Goal: Task Accomplishment & Management: Manage account settings

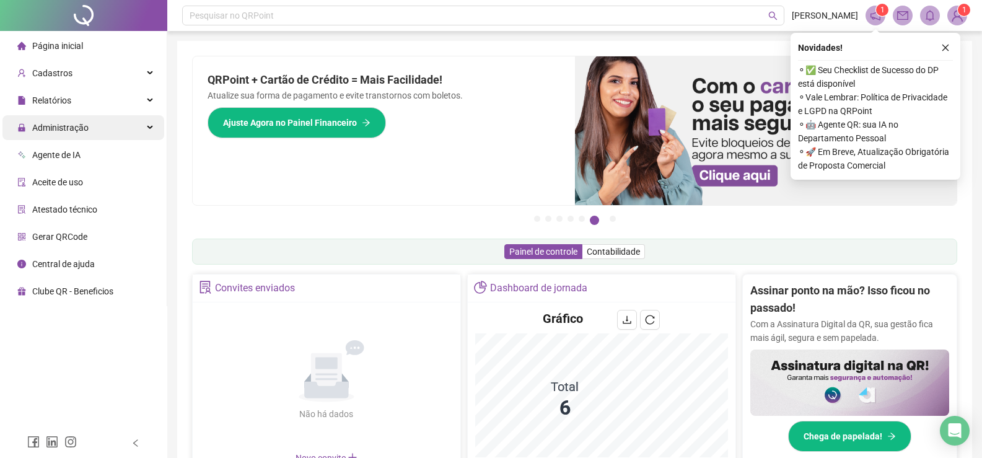
click at [63, 123] on span "Administração" at bounding box center [60, 128] width 56 height 10
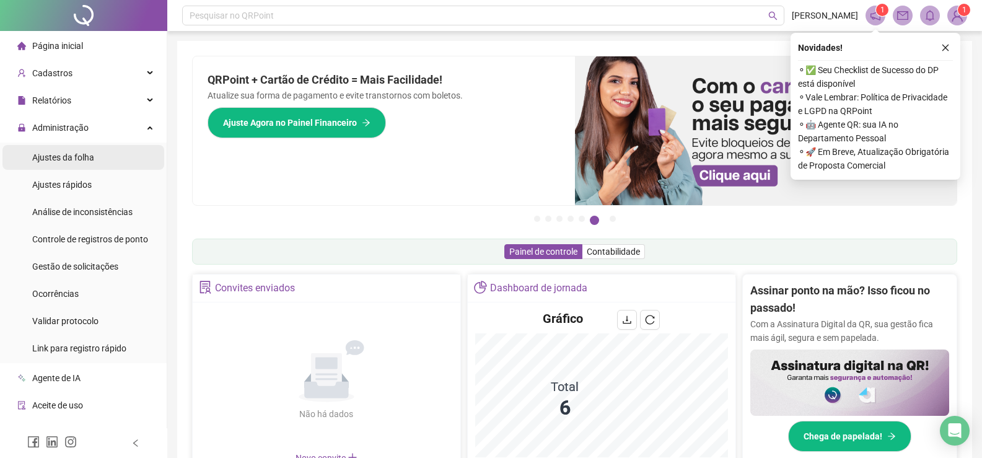
click at [79, 159] on span "Ajustes da folha" at bounding box center [63, 157] width 62 height 10
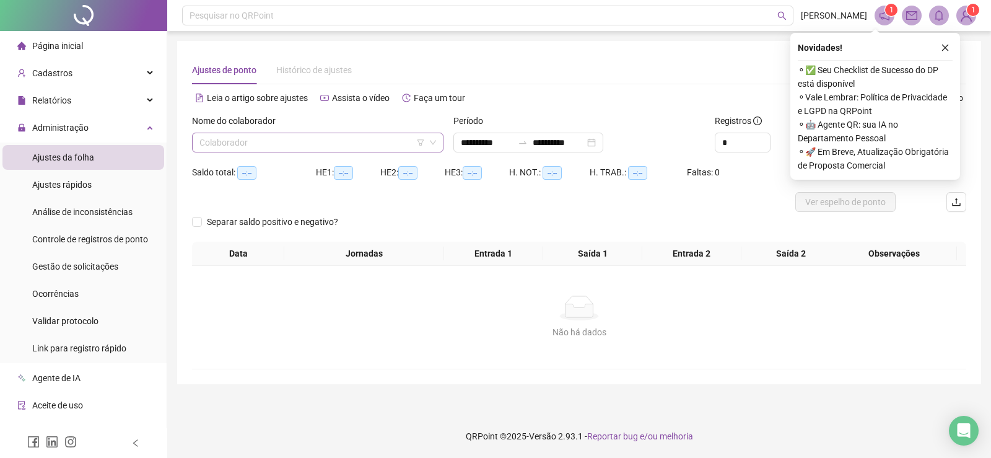
click at [274, 142] on input "search" at bounding box center [312, 142] width 226 height 19
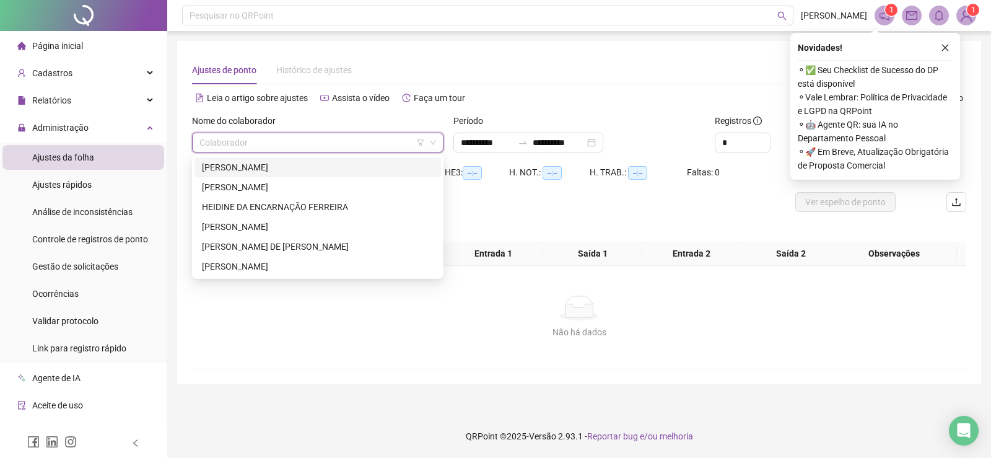
click at [254, 167] on div "[PERSON_NAME]" at bounding box center [318, 167] width 232 height 14
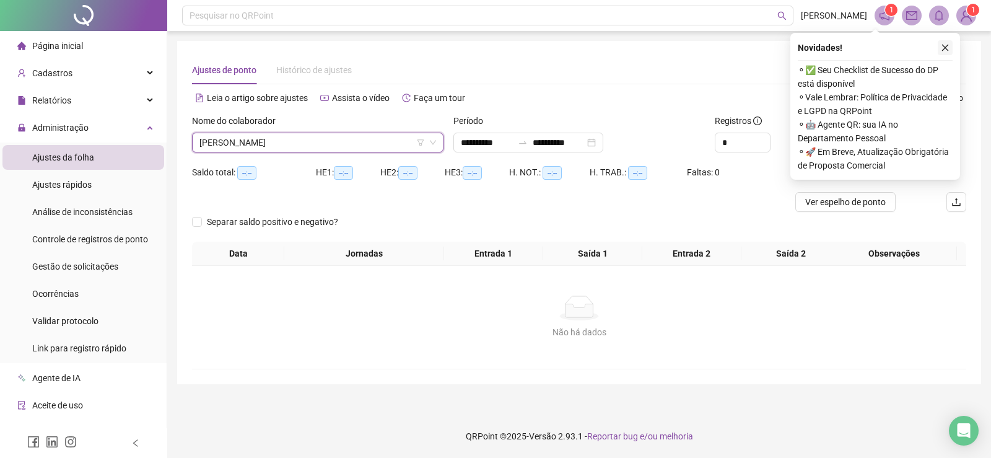
click at [947, 50] on icon "close" at bounding box center [945, 47] width 9 height 9
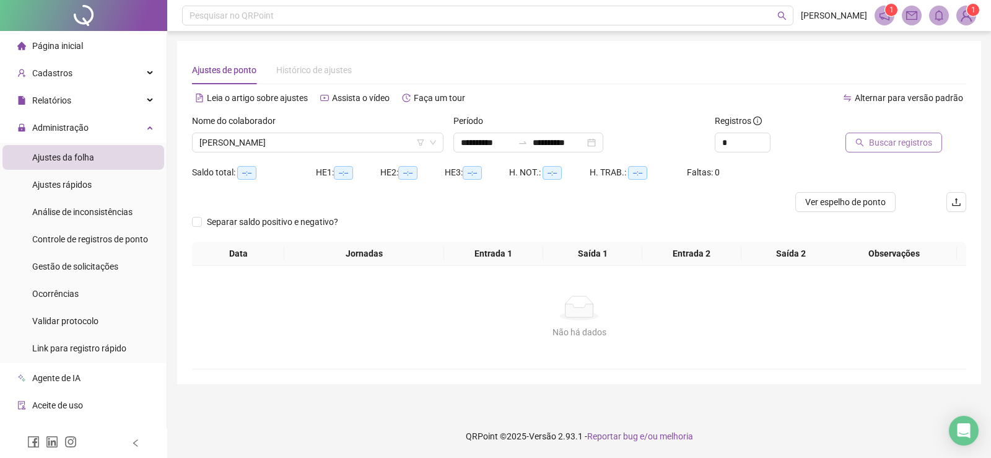
click at [921, 147] on span "Buscar registros" at bounding box center [900, 143] width 63 height 14
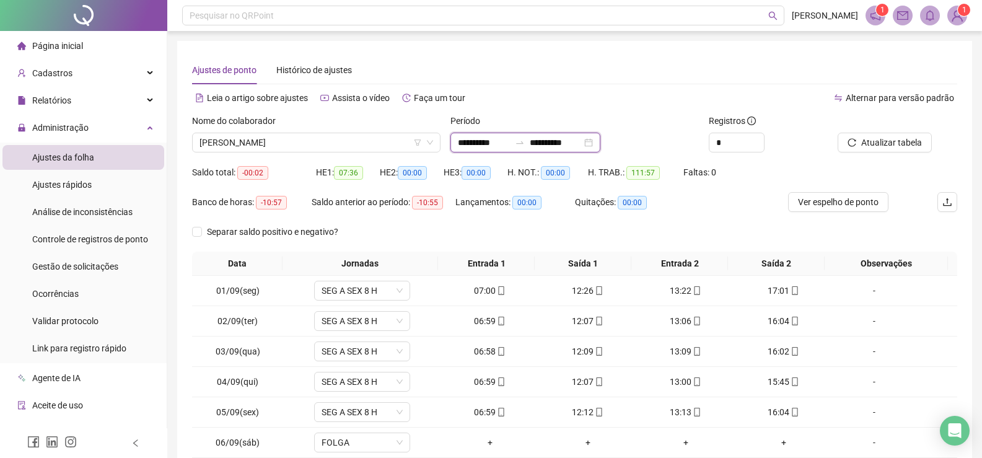
click at [478, 141] on input "**********" at bounding box center [484, 143] width 52 height 14
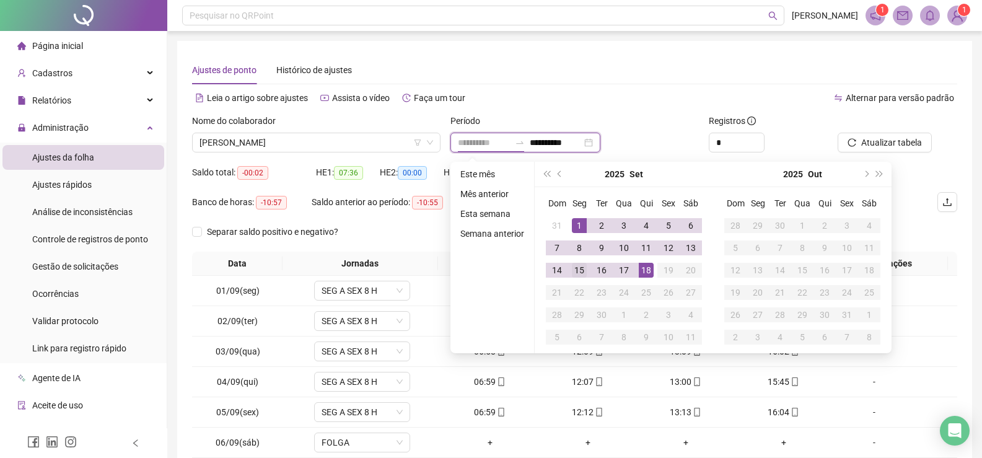
type input "**********"
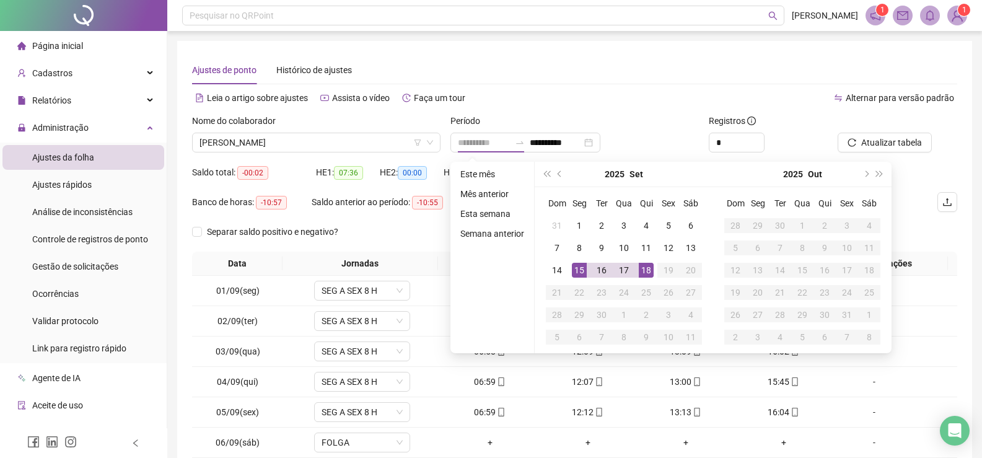
click at [582, 266] on div "15" at bounding box center [579, 270] width 15 height 15
type input "**********"
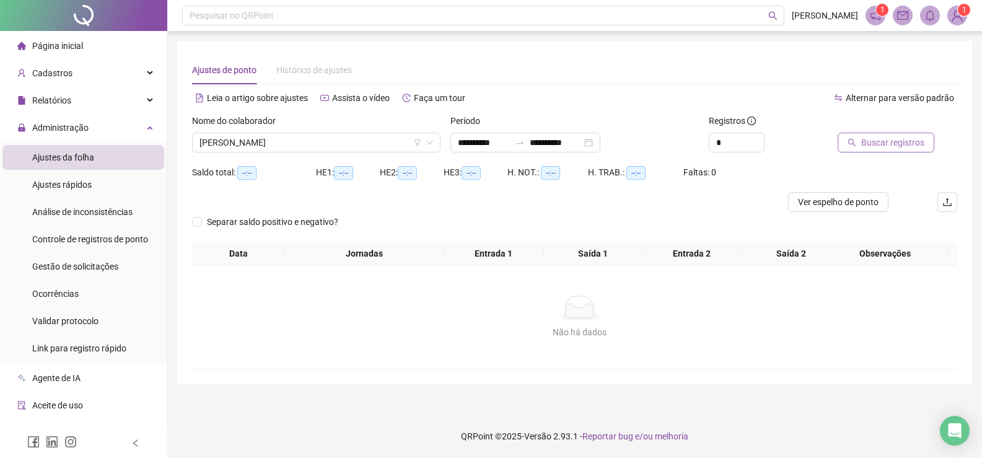
click at [909, 138] on span "Buscar registros" at bounding box center [892, 143] width 63 height 14
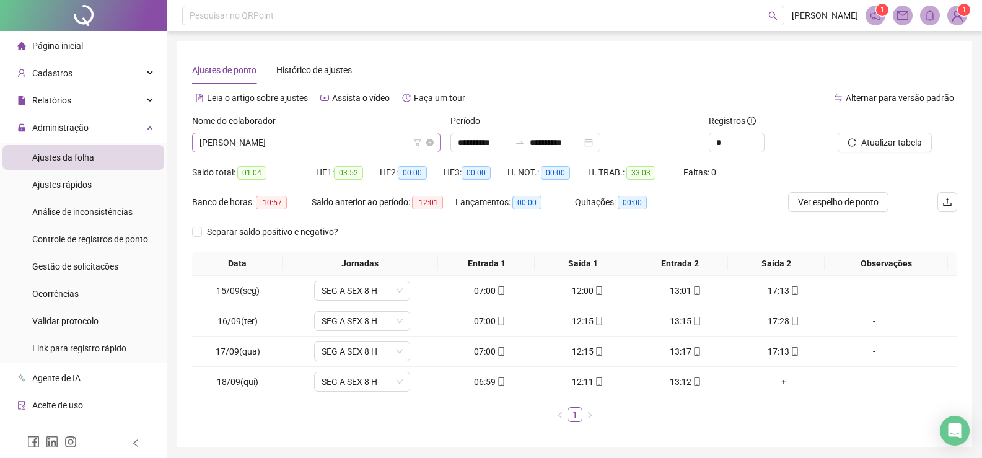
click at [380, 143] on span "[PERSON_NAME]" at bounding box center [316, 142] width 234 height 19
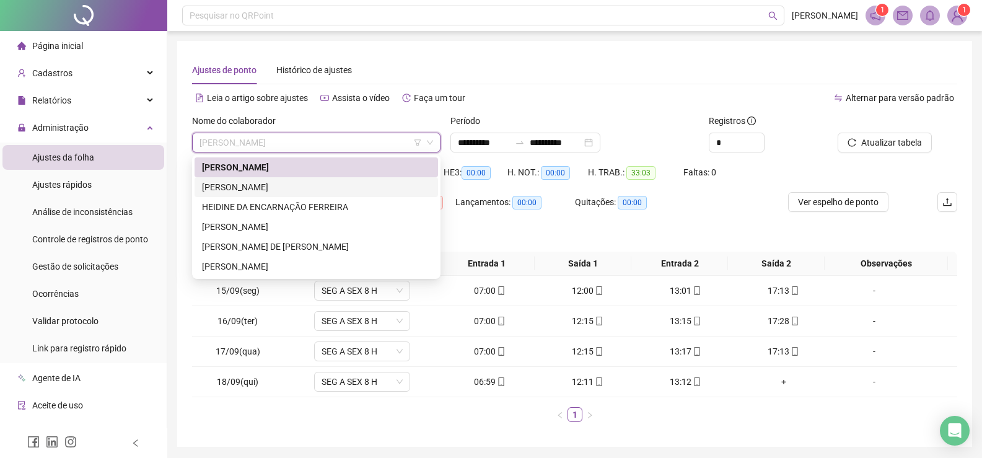
click at [273, 189] on div "[PERSON_NAME]" at bounding box center [316, 187] width 229 height 14
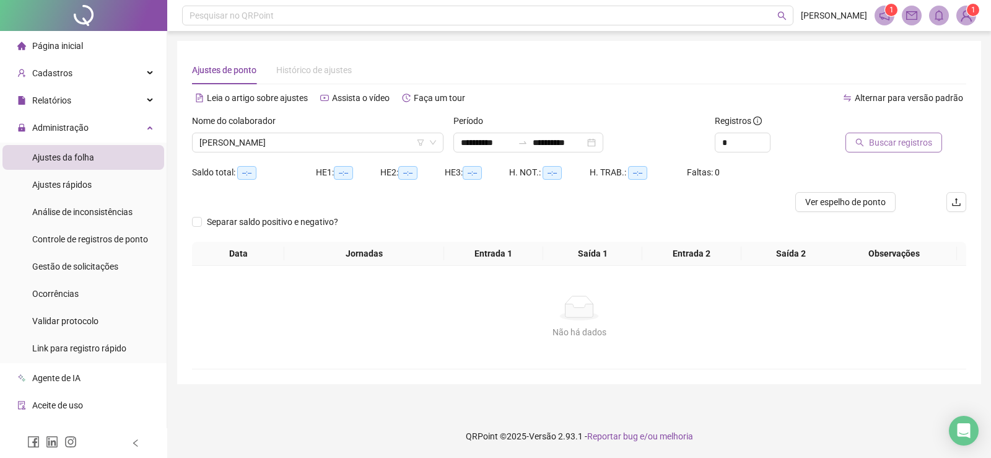
click at [892, 146] on span "Buscar registros" at bounding box center [900, 143] width 63 height 14
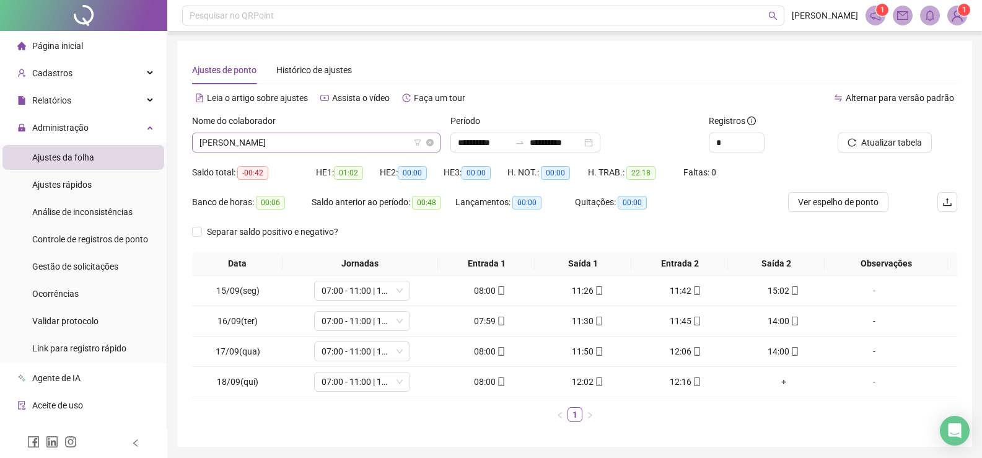
click at [375, 142] on span "[PERSON_NAME]" at bounding box center [316, 142] width 234 height 19
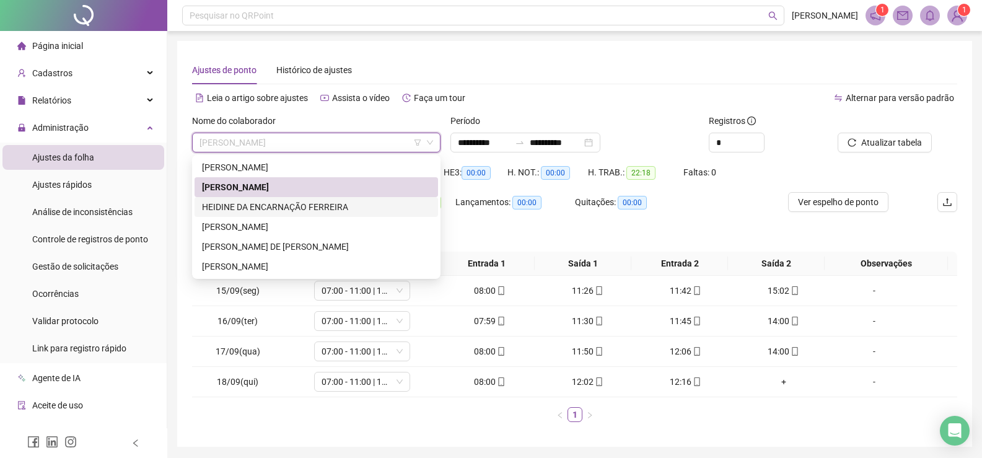
click at [265, 204] on div "HEIDINE DA ENCARNAÇÃO FERREIRA" at bounding box center [316, 207] width 229 height 14
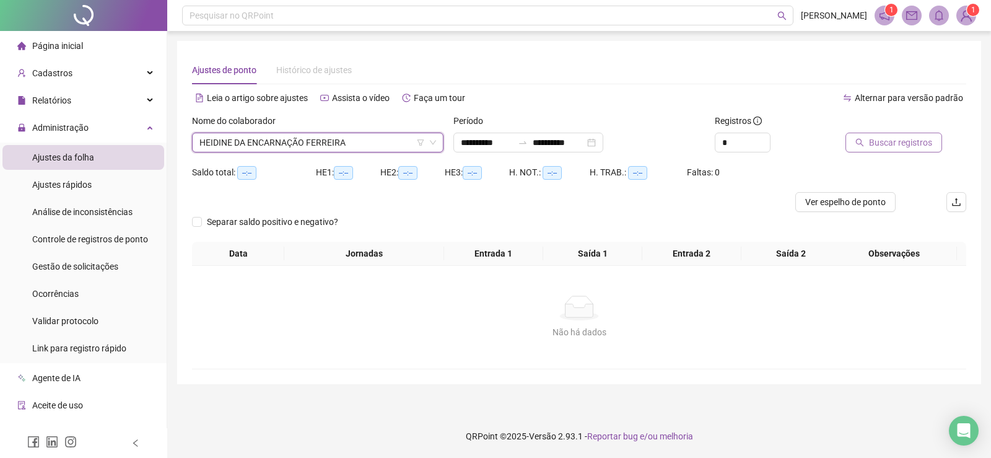
click at [877, 142] on span "Buscar registros" at bounding box center [900, 143] width 63 height 14
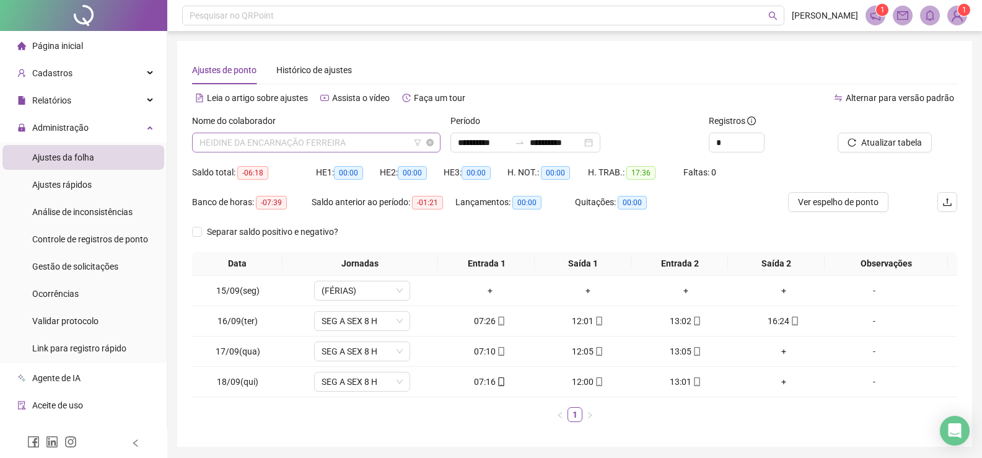
click at [379, 141] on span "HEIDINE DA ENCARNAÇÃO FERREIRA" at bounding box center [316, 142] width 234 height 19
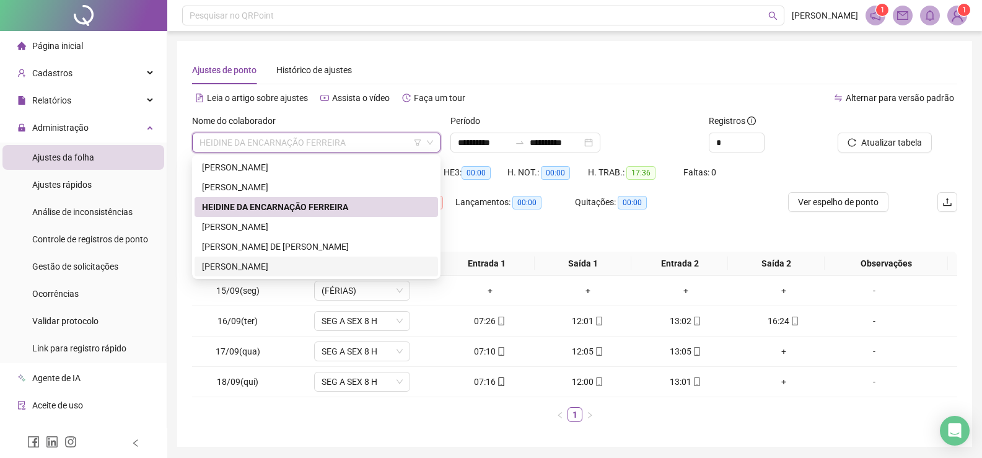
click at [265, 260] on div "[PERSON_NAME]" at bounding box center [316, 267] width 229 height 14
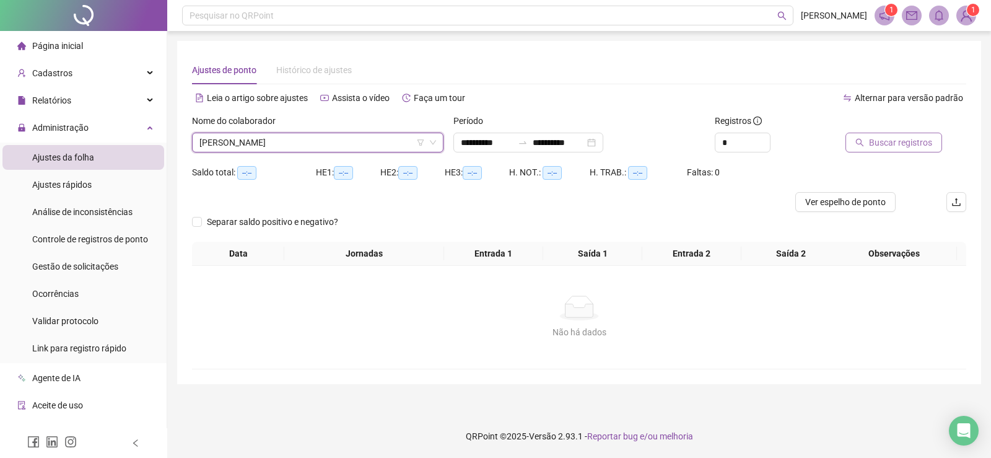
click at [891, 144] on span "Buscar registros" at bounding box center [900, 143] width 63 height 14
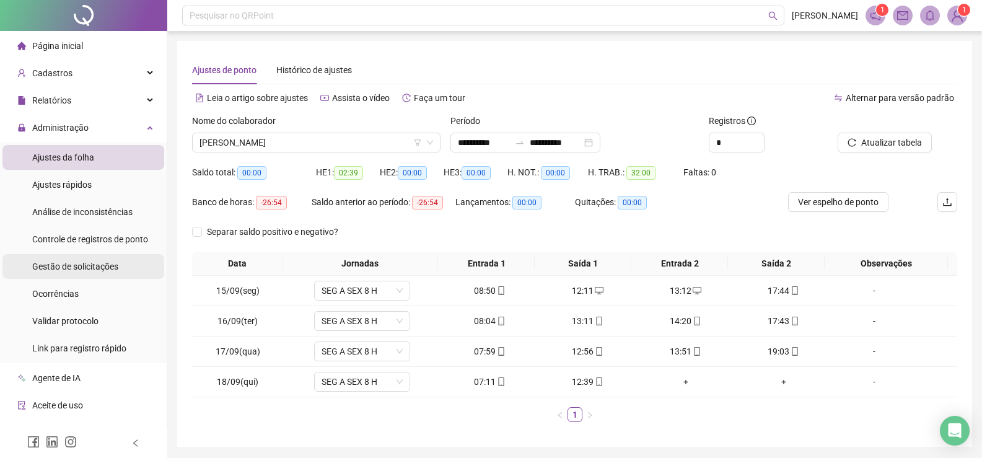
click at [95, 263] on span "Gestão de solicitações" at bounding box center [75, 266] width 86 height 10
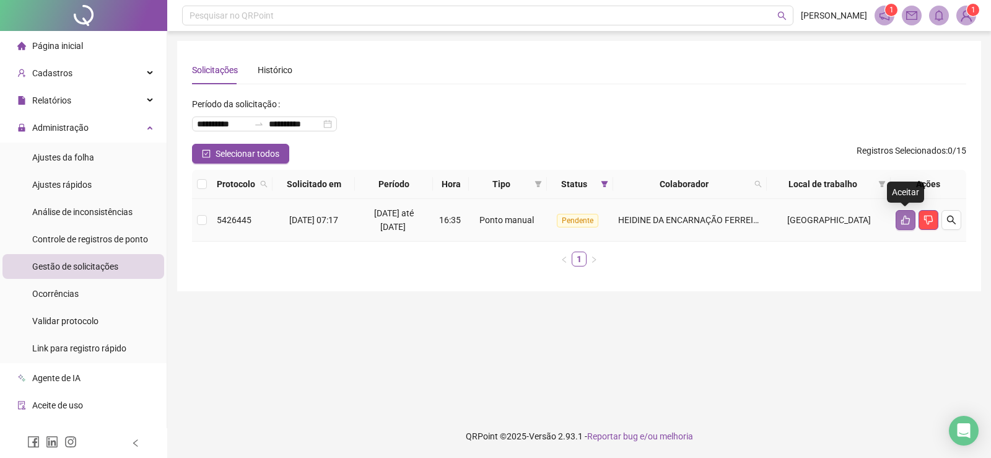
click at [905, 220] on icon "like" at bounding box center [906, 220] width 10 height 10
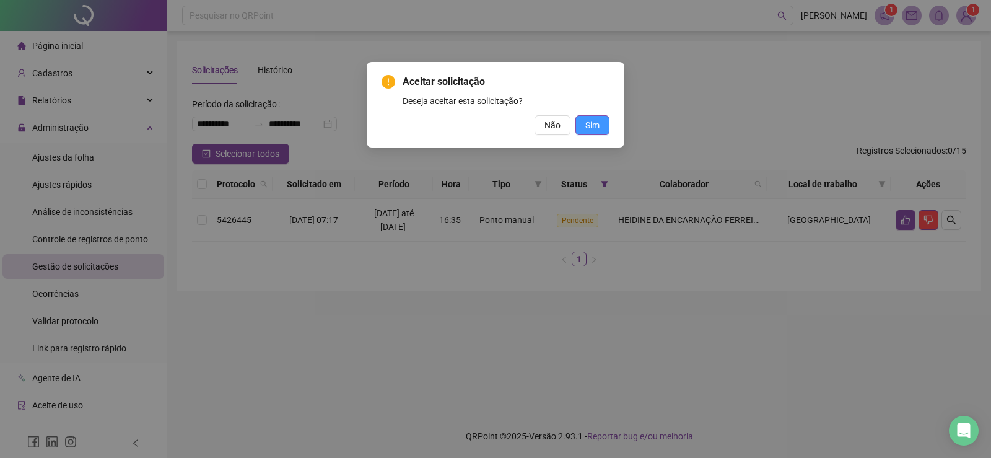
click at [594, 124] on span "Sim" at bounding box center [592, 125] width 14 height 14
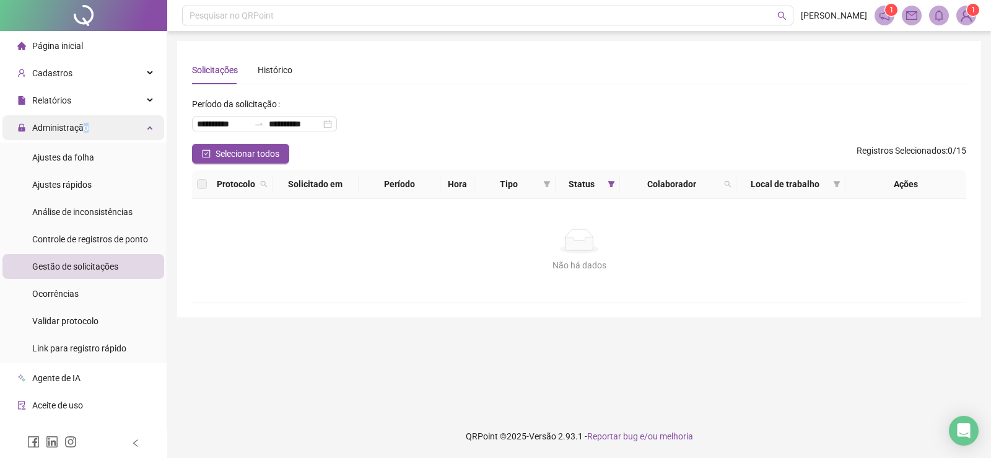
click at [84, 127] on span "Administração" at bounding box center [60, 128] width 56 height 10
